Goal: Information Seeking & Learning: Learn about a topic

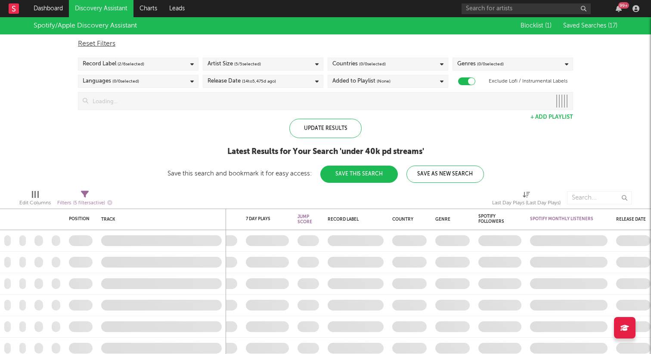
checkbox input "true"
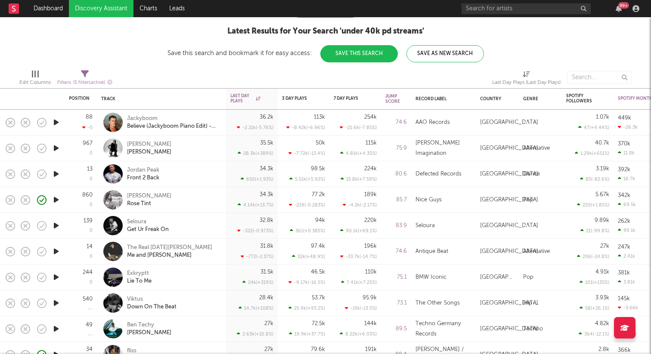
click at [56, 149] on icon "button" at bounding box center [56, 148] width 9 height 11
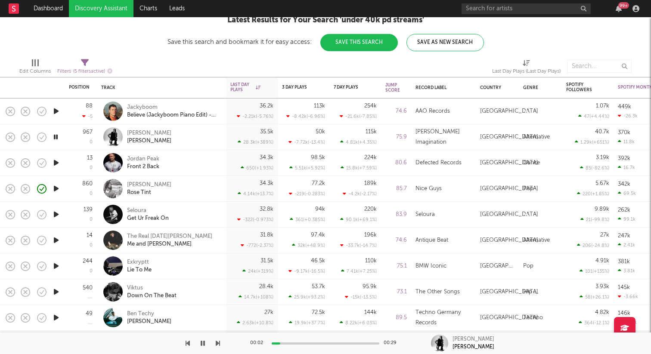
click at [57, 189] on icon "button" at bounding box center [56, 188] width 9 height 11
click at [57, 210] on icon "button" at bounding box center [56, 214] width 9 height 11
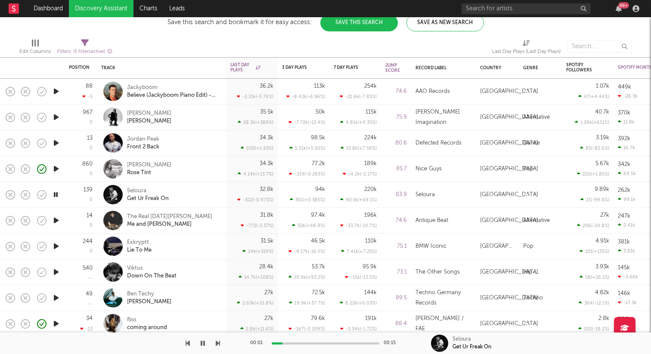
click at [55, 193] on icon "button" at bounding box center [56, 194] width 8 height 11
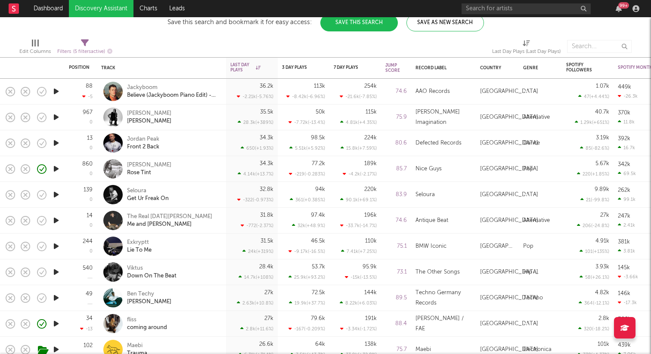
click at [55, 217] on icon "button" at bounding box center [56, 220] width 9 height 11
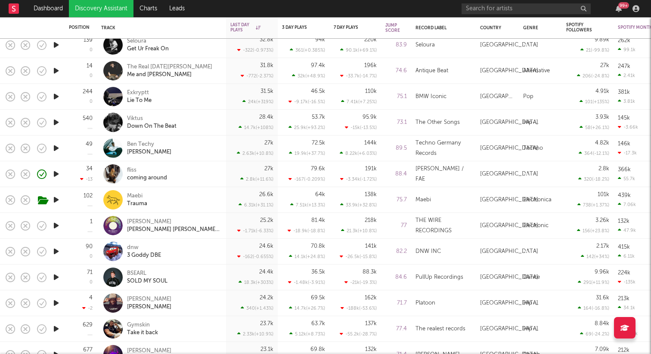
click at [57, 173] on icon "button" at bounding box center [56, 174] width 9 height 11
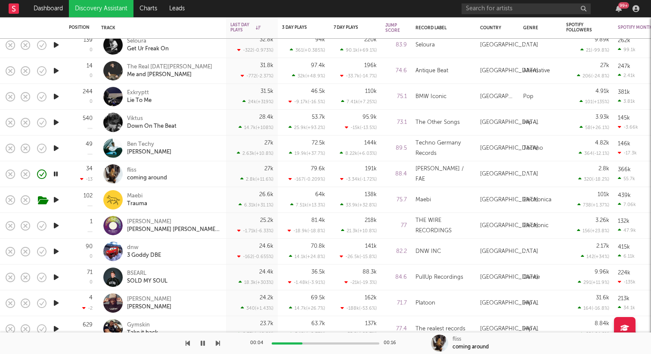
click at [55, 173] on icon "button" at bounding box center [56, 174] width 8 height 11
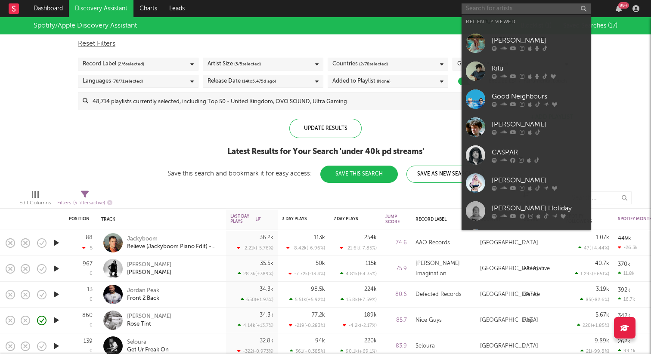
click at [522, 8] on input "text" at bounding box center [525, 8] width 129 height 11
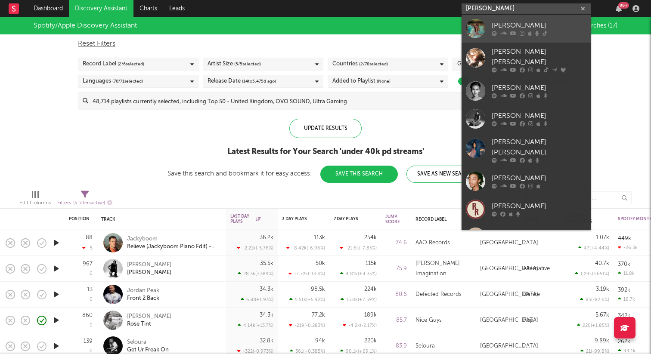
type input "ruby ro"
click at [496, 19] on link "[PERSON_NAME]" at bounding box center [525, 29] width 129 height 28
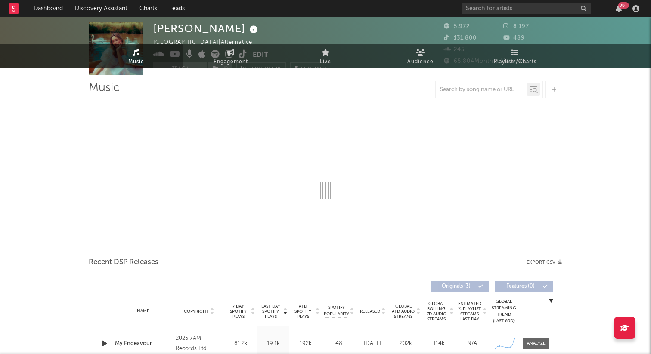
select select "1w"
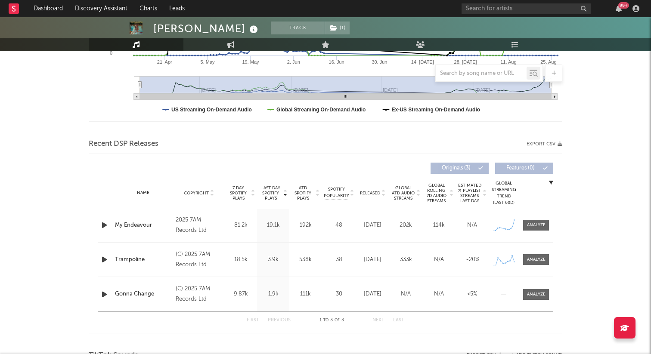
scroll to position [230, 0]
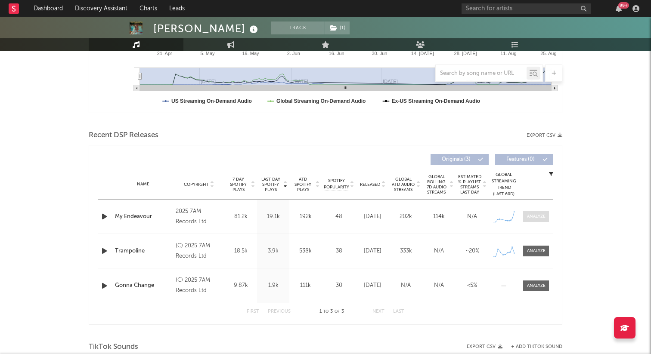
click at [527, 215] on div at bounding box center [536, 216] width 19 height 6
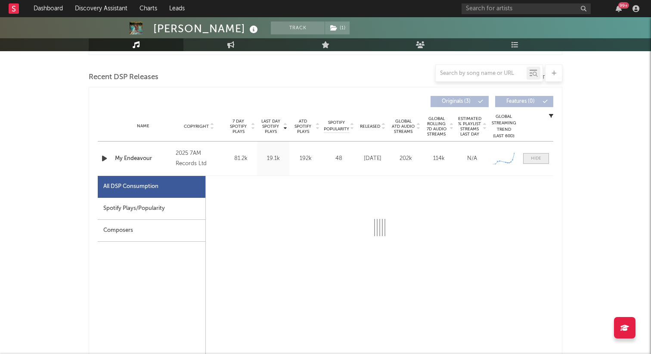
select select "1w"
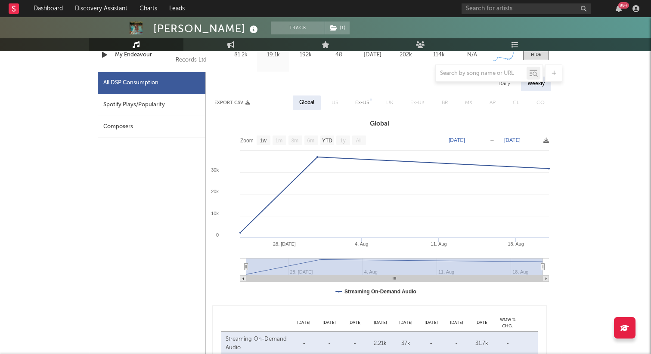
scroll to position [363, 0]
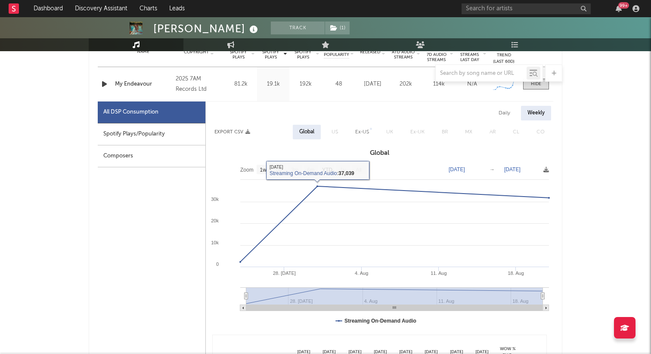
click at [140, 133] on div "Spotify Plays/Popularity" at bounding box center [152, 134] width 108 height 22
select select "1w"
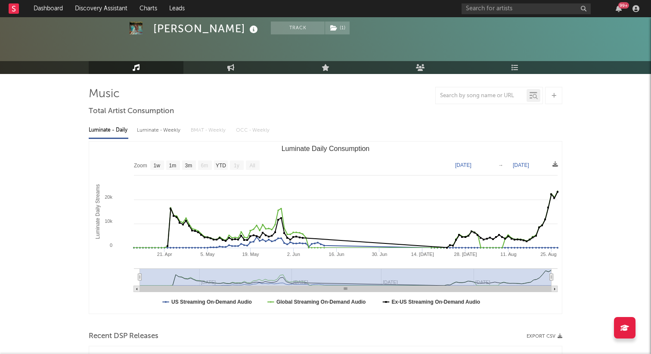
scroll to position [0, 0]
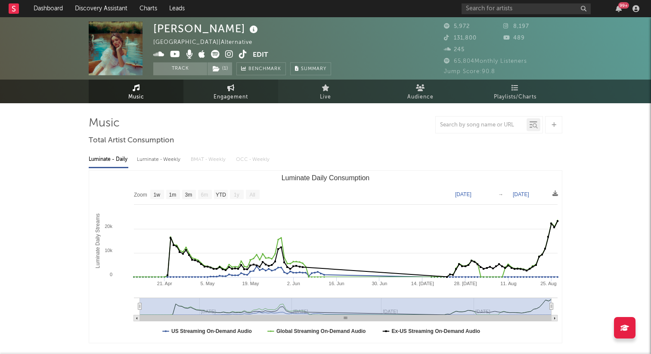
click at [235, 94] on span "Engagement" at bounding box center [230, 97] width 34 height 10
select select "1w"
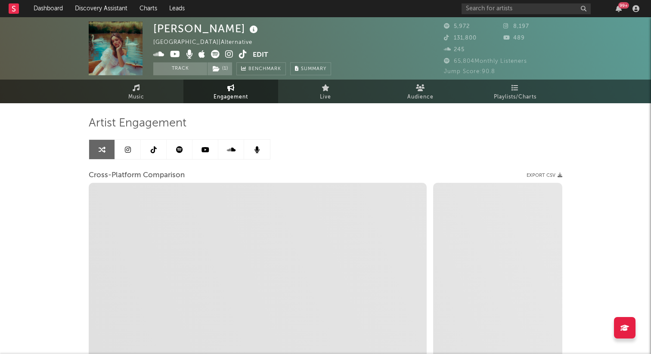
click at [161, 149] on link at bounding box center [154, 149] width 26 height 19
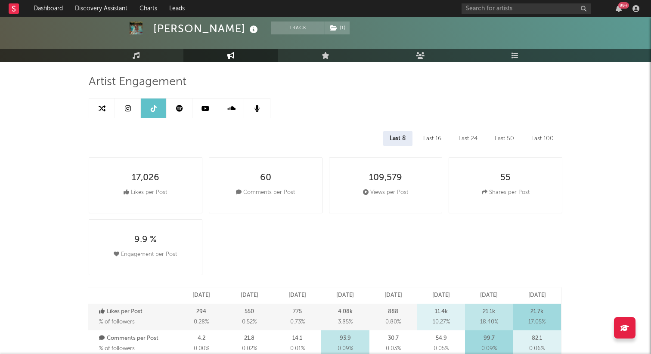
select select "6m"
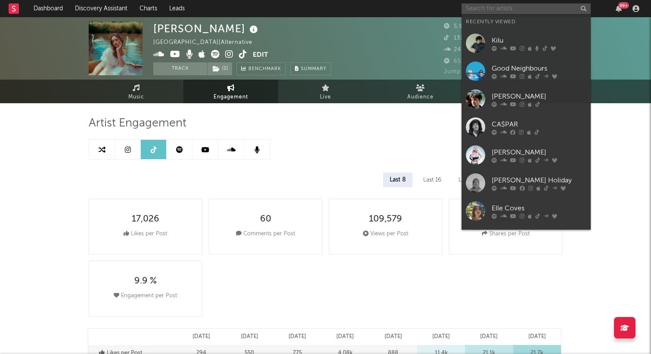
click at [520, 6] on input "text" at bounding box center [525, 8] width 129 height 11
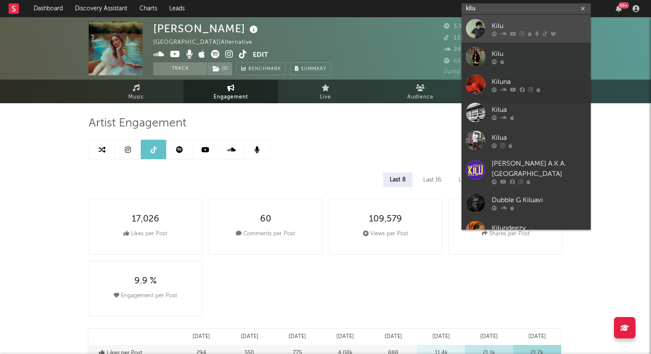
type input "kilu"
click at [506, 28] on div "Kilu" at bounding box center [538, 26] width 95 height 10
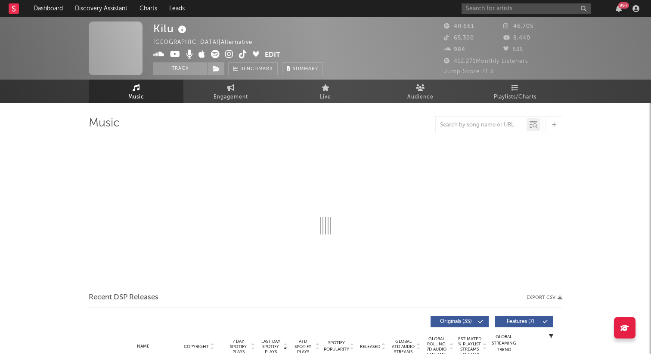
select select "6m"
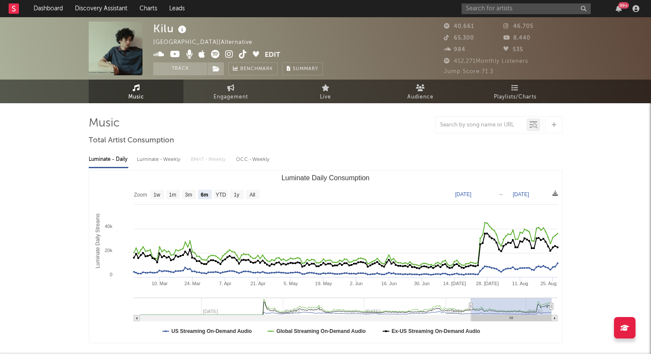
select select "6m"
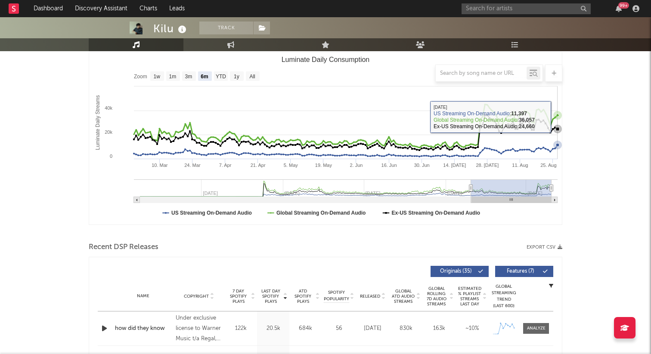
scroll to position [178, 0]
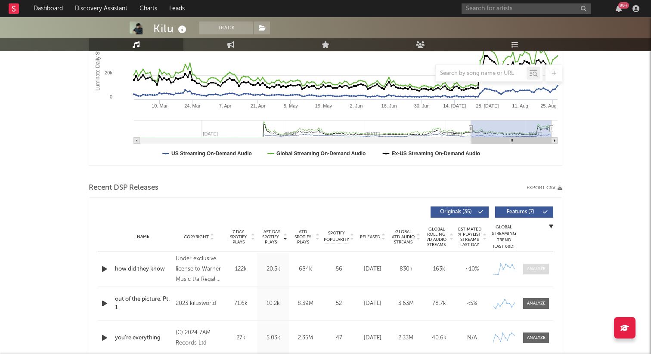
click at [528, 266] on div at bounding box center [536, 269] width 19 height 6
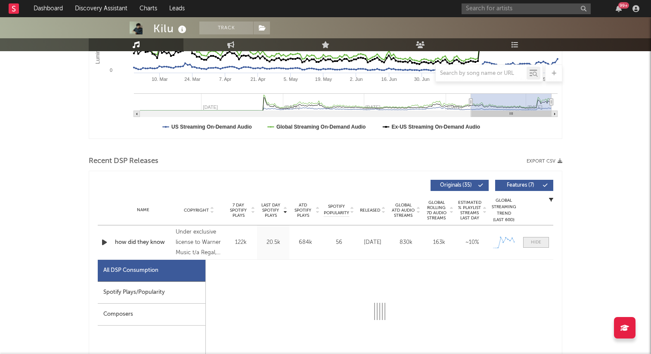
select select "1w"
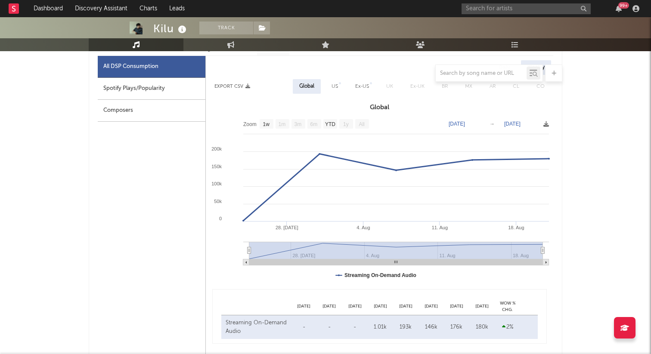
scroll to position [389, 0]
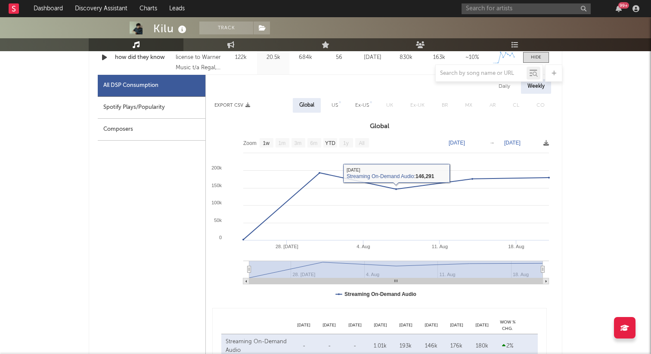
click at [156, 116] on div "Spotify Plays/Popularity" at bounding box center [152, 108] width 108 height 22
select select "1w"
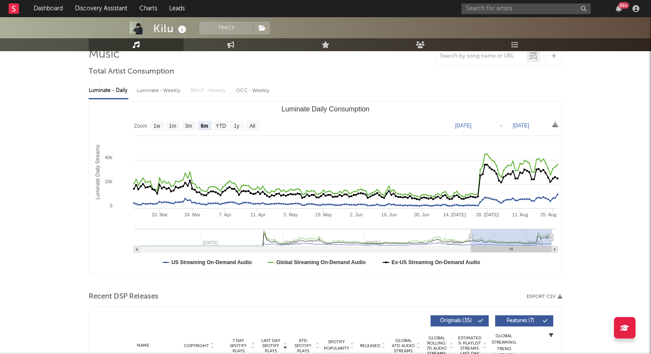
scroll to position [0, 0]
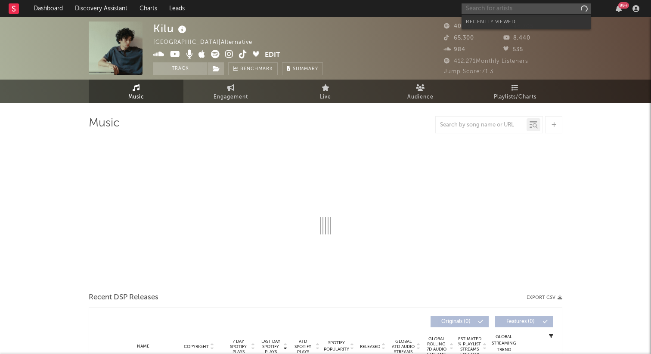
click at [498, 10] on input "text" at bounding box center [525, 8] width 129 height 11
select select "6m"
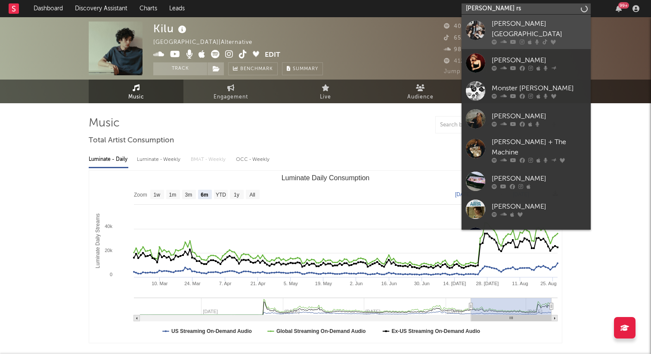
type input "[PERSON_NAME] rs"
click at [485, 30] on div at bounding box center [475, 29] width 19 height 19
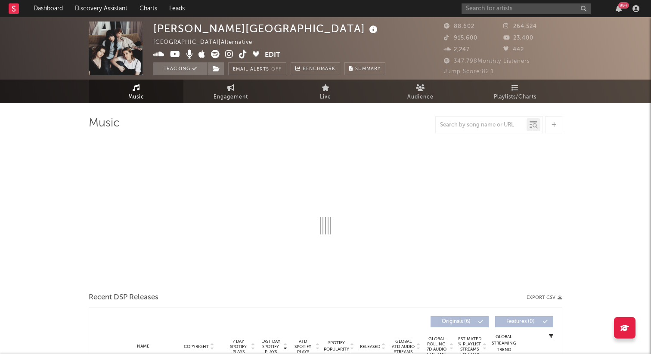
select select "6m"
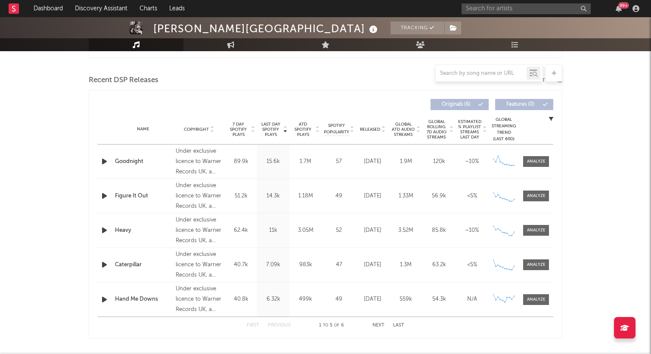
scroll to position [296, 0]
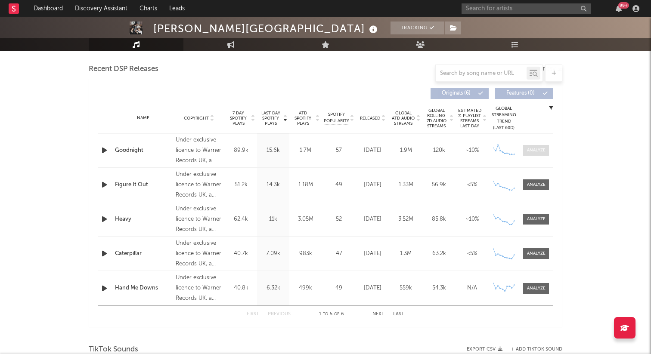
click at [538, 152] on div at bounding box center [536, 150] width 19 height 6
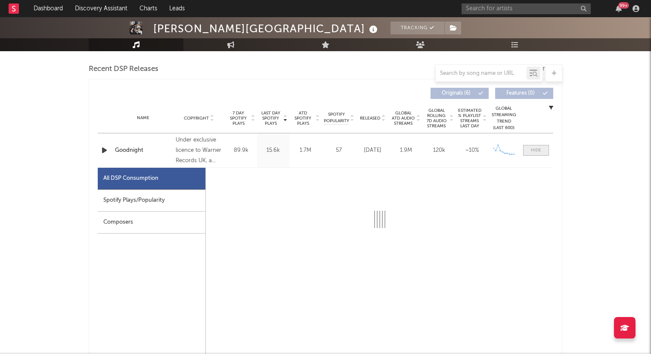
select select "1w"
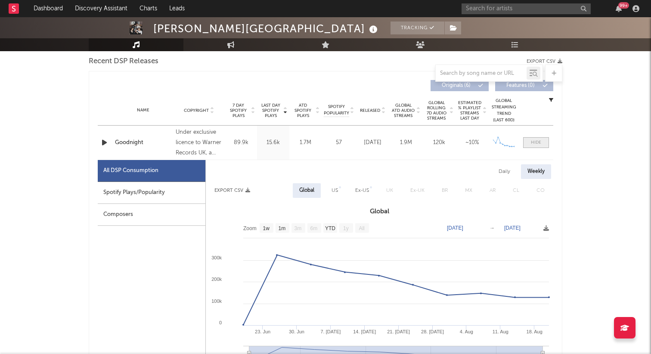
scroll to position [306, 0]
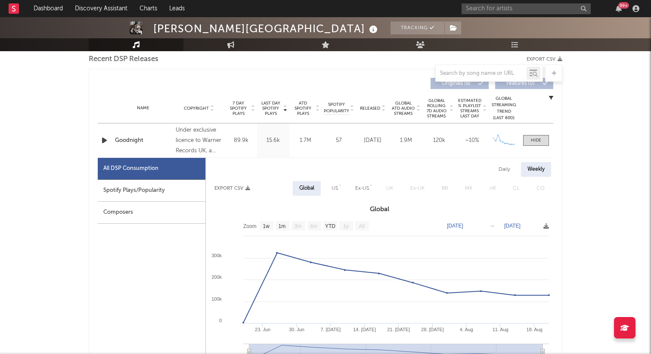
click at [114, 186] on div "Spotify Plays/Popularity" at bounding box center [152, 191] width 108 height 22
select select "1w"
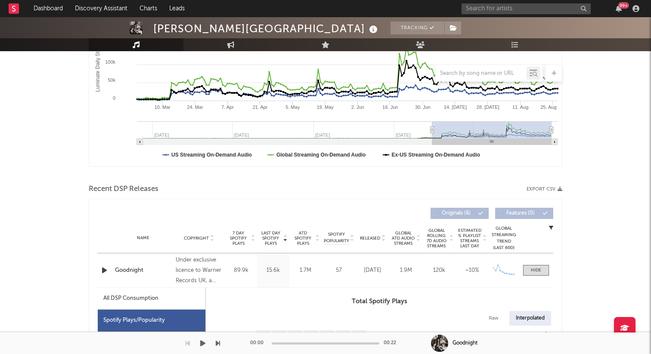
scroll to position [0, 0]
